Goal: Task Accomplishment & Management: Manage account settings

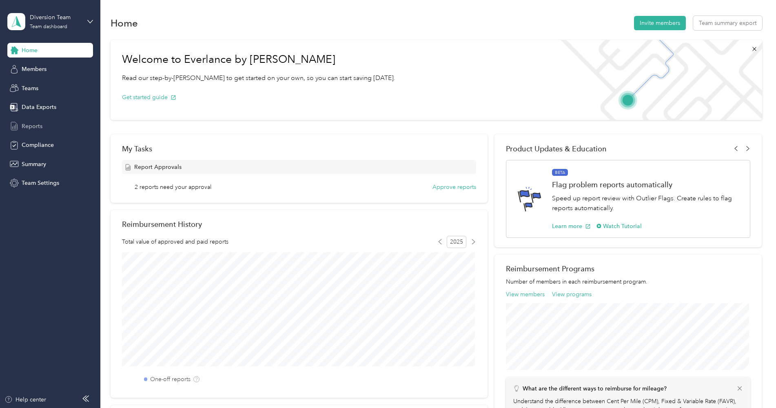
click at [31, 131] on div "Reports" at bounding box center [50, 126] width 86 height 15
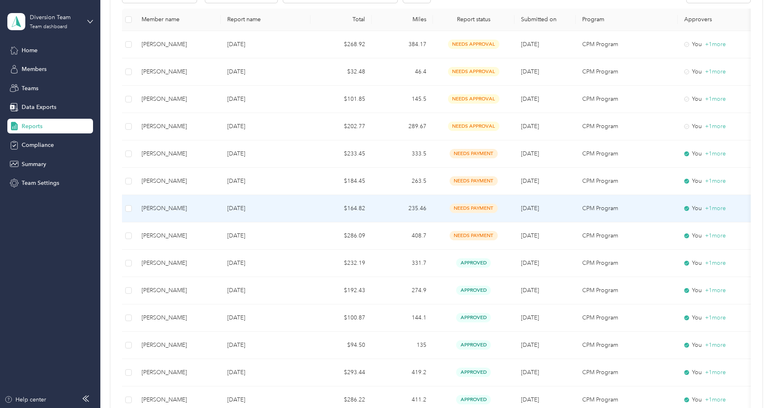
scroll to position [122, 0]
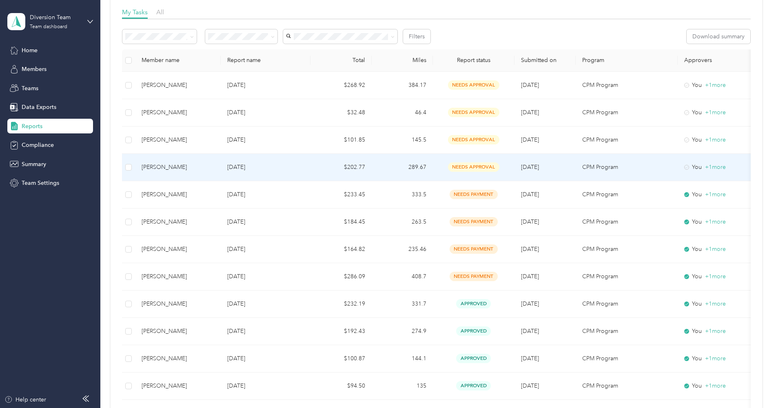
click at [284, 165] on p "[DATE]" at bounding box center [265, 167] width 77 height 9
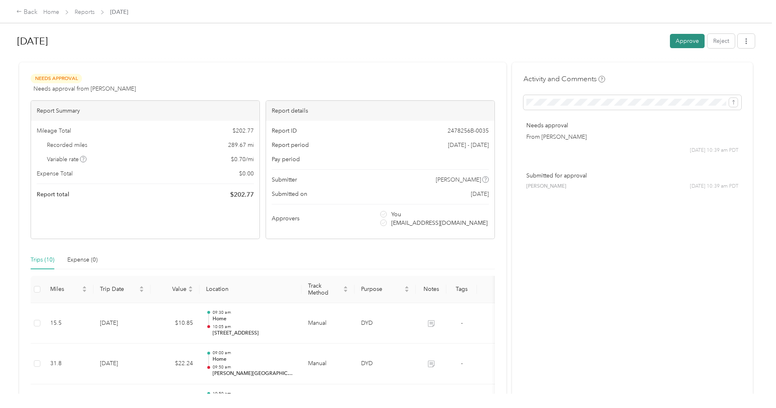
click at [677, 40] on button "Approve" at bounding box center [687, 41] width 35 height 14
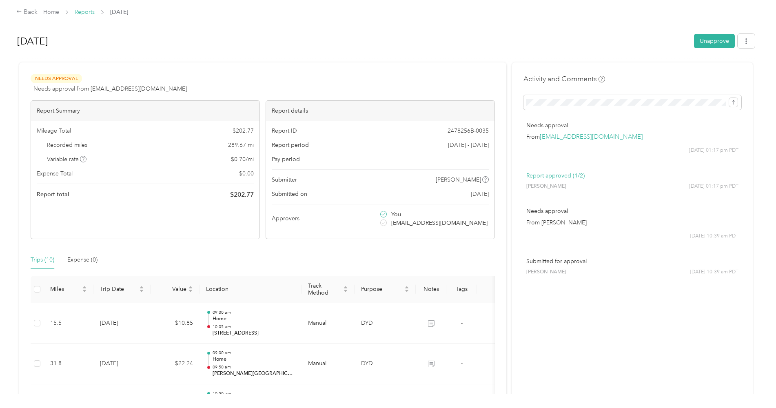
click at [81, 10] on link "Reports" at bounding box center [85, 12] width 20 height 7
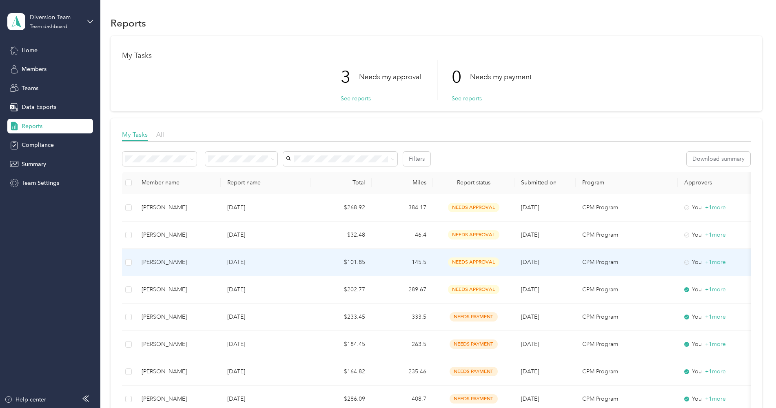
click at [287, 263] on p "[DATE]" at bounding box center [265, 262] width 77 height 9
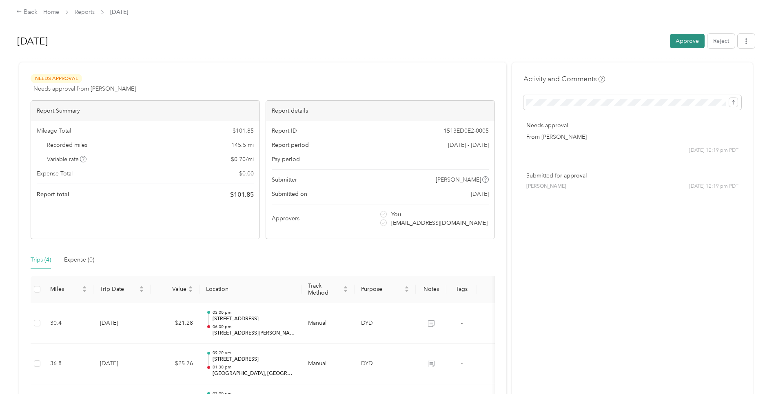
click at [684, 43] on button "Approve" at bounding box center [687, 41] width 35 height 14
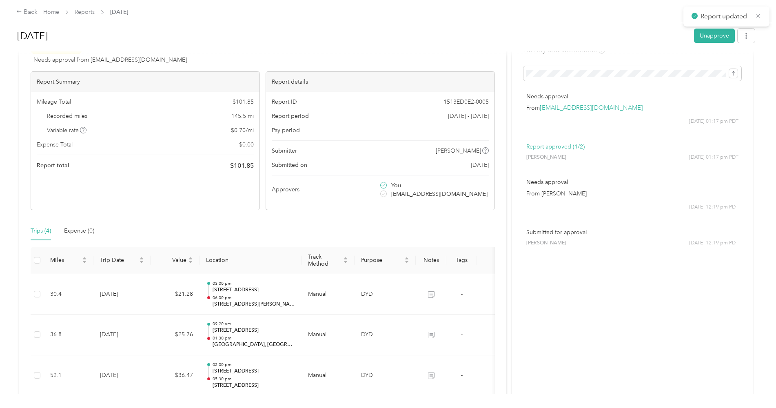
scroll to position [41, 0]
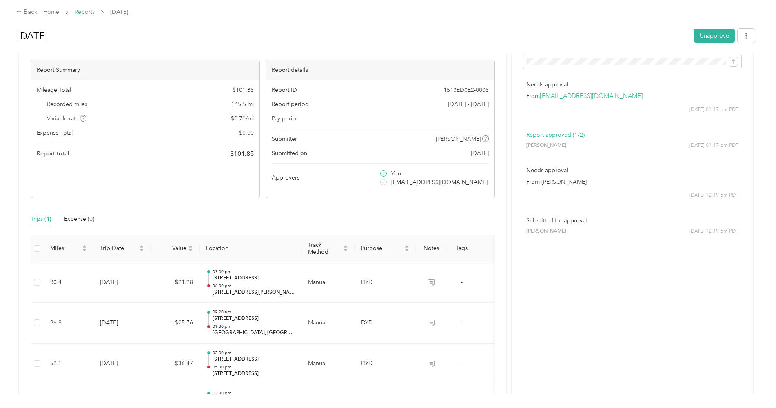
click at [87, 11] on link "Reports" at bounding box center [85, 12] width 20 height 7
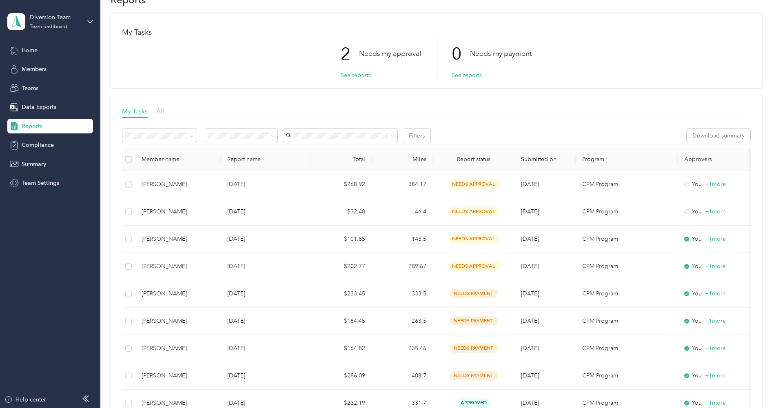
scroll to position [24, 0]
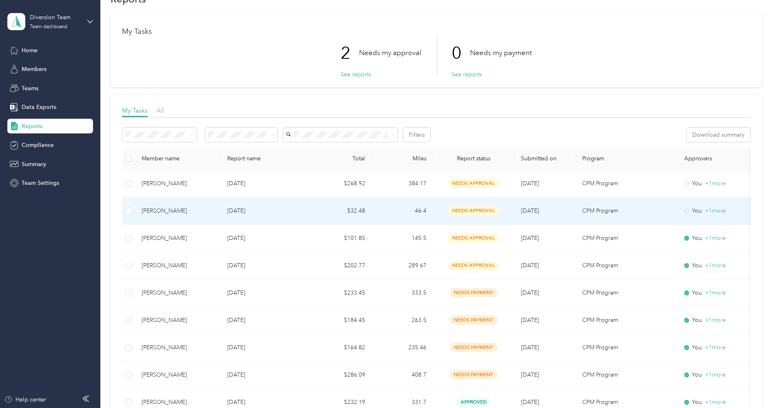
click at [332, 222] on td "$32.48" at bounding box center [341, 211] width 61 height 27
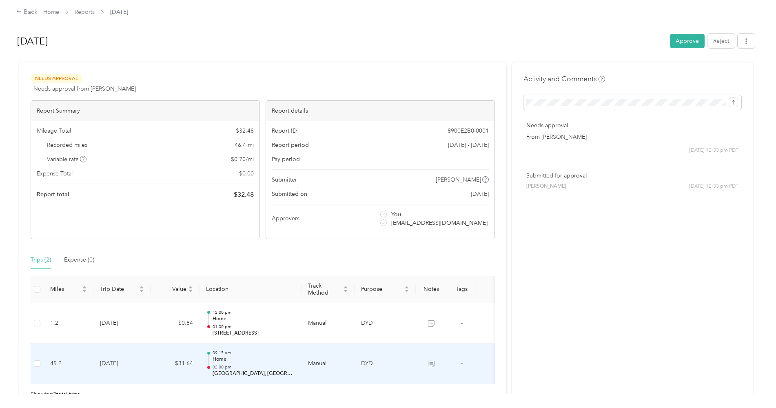
click at [220, 360] on p "Home" at bounding box center [254, 359] width 82 height 7
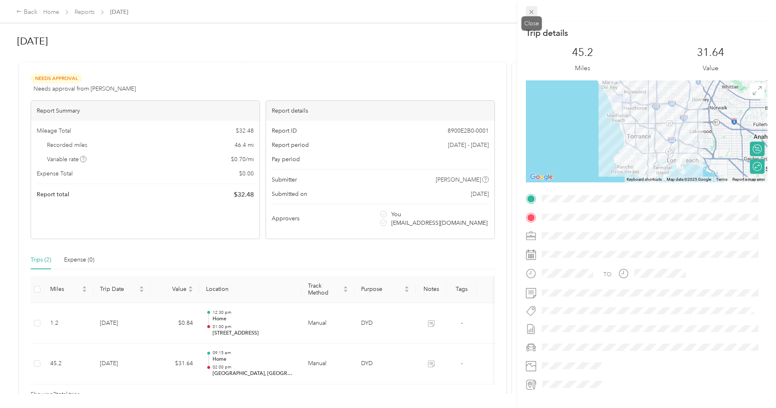
click at [531, 13] on icon at bounding box center [532, 12] width 4 height 4
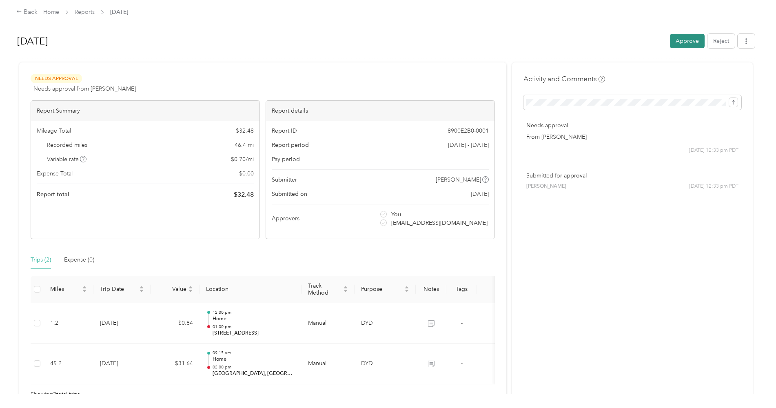
click at [691, 40] on button "Approve" at bounding box center [687, 41] width 35 height 14
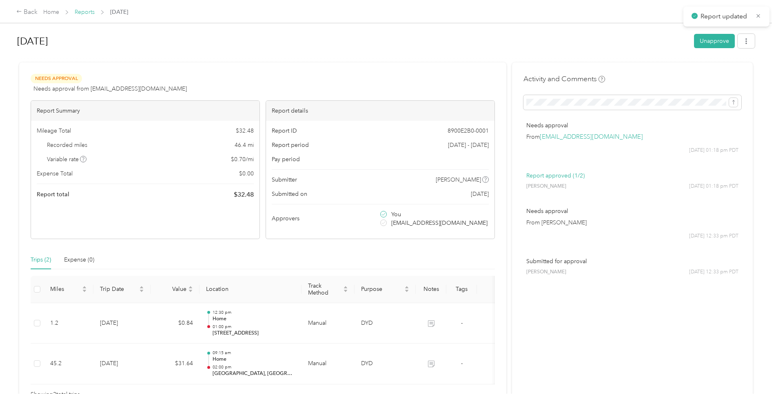
click at [83, 12] on link "Reports" at bounding box center [85, 12] width 20 height 7
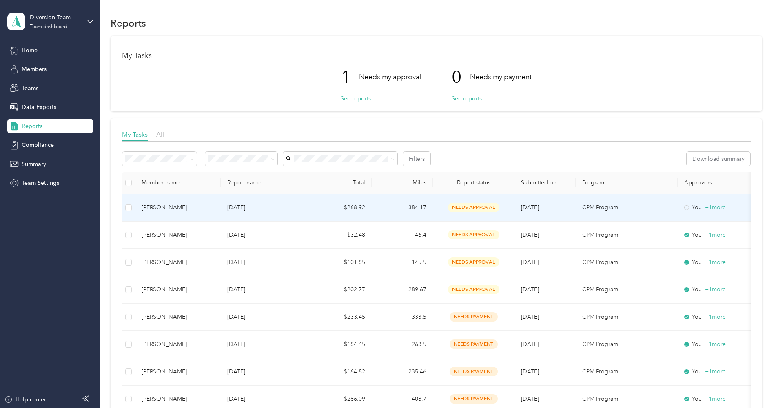
click at [285, 204] on p "[DATE]" at bounding box center [265, 207] width 77 height 9
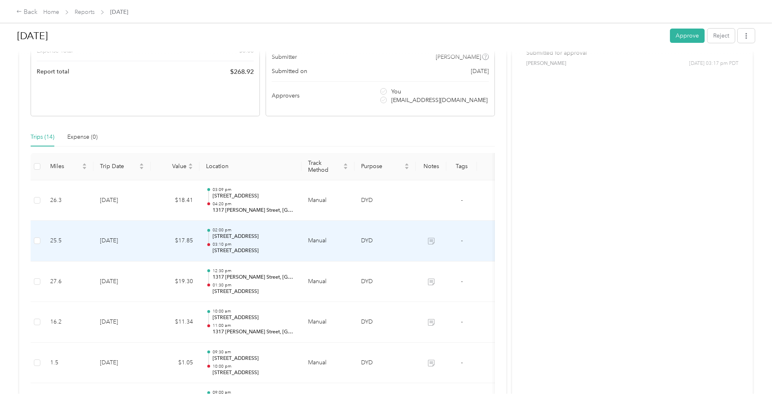
scroll to position [122, 0]
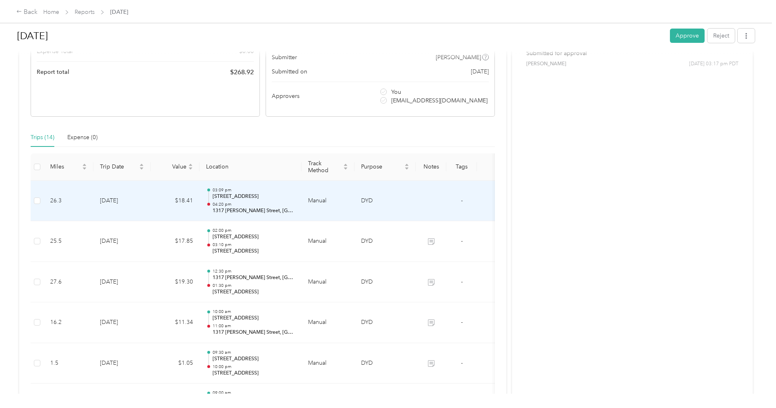
click at [400, 199] on td "DYD" at bounding box center [385, 201] width 61 height 41
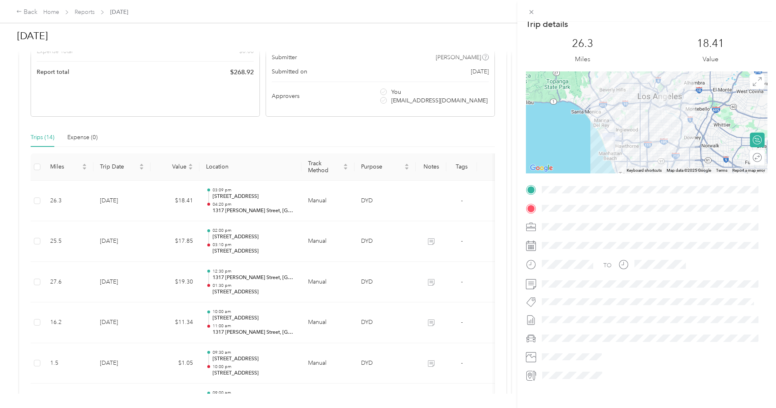
scroll to position [0, 0]
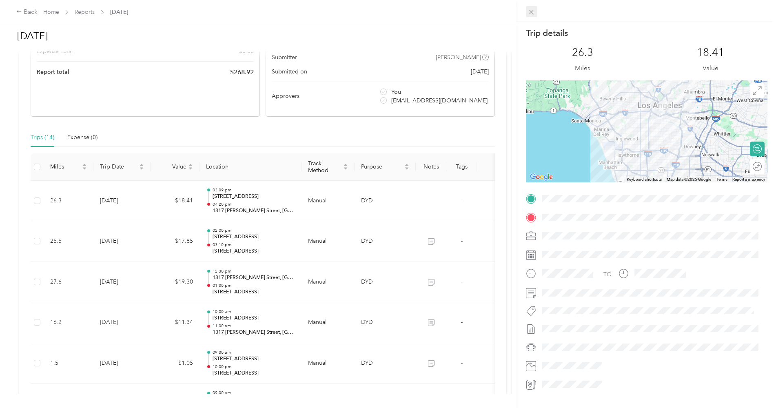
click at [531, 13] on icon at bounding box center [531, 12] width 7 height 7
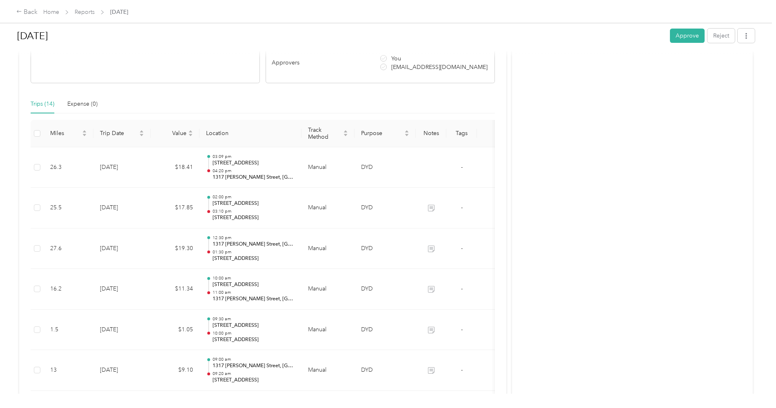
scroll to position [96, 0]
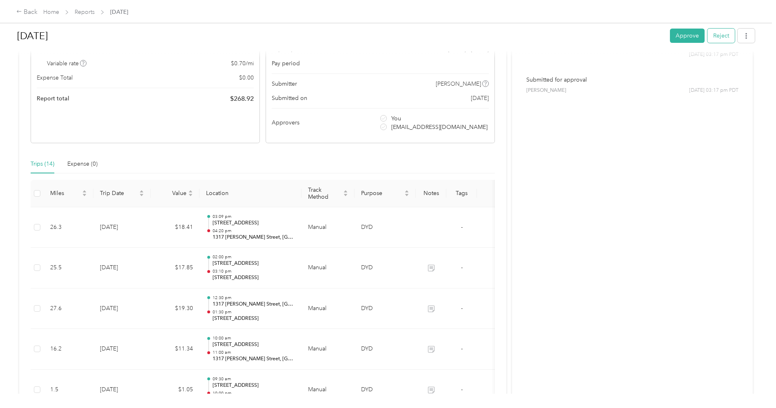
click at [722, 39] on button "Reject" at bounding box center [721, 36] width 27 height 14
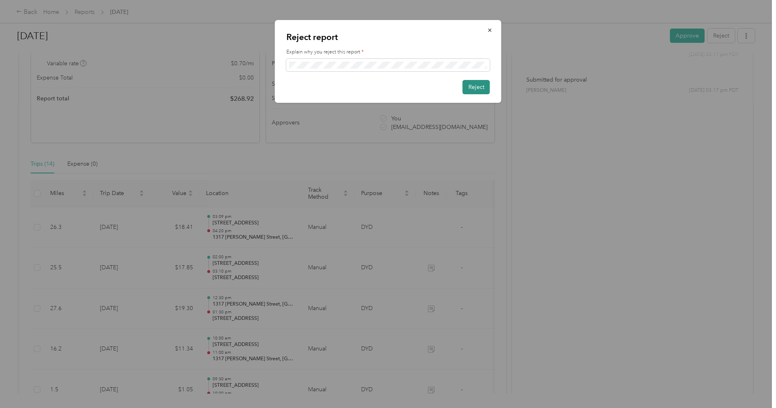
click at [473, 89] on button "Reject" at bounding box center [476, 87] width 27 height 14
